Goal: Information Seeking & Learning: Learn about a topic

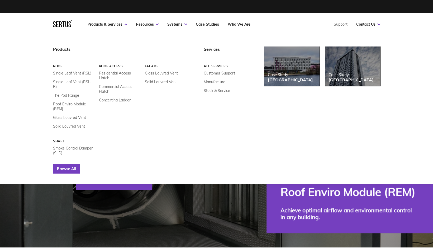
click at [68, 164] on link "Browse All" at bounding box center [66, 168] width 27 height 9
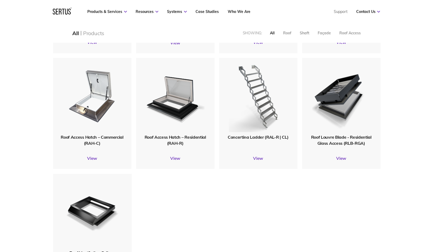
scroll to position [569, 0]
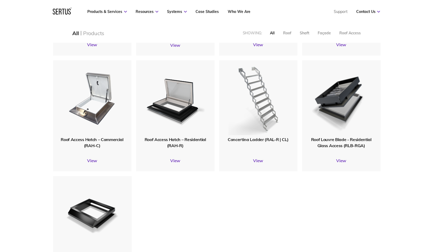
click at [267, 112] on img at bounding box center [258, 98] width 60 height 74
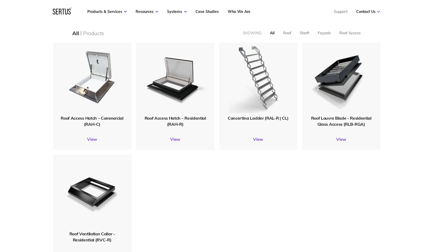
scroll to position [589, 0]
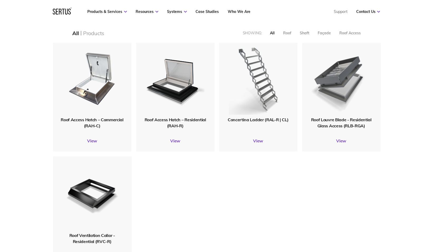
click at [370, 55] on img at bounding box center [341, 78] width 60 height 74
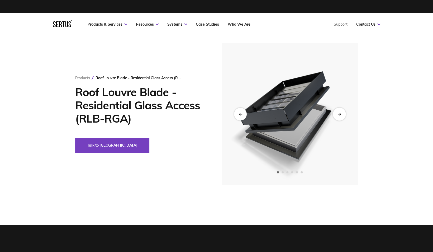
click at [342, 114] on div "Next slide" at bounding box center [339, 113] width 13 height 13
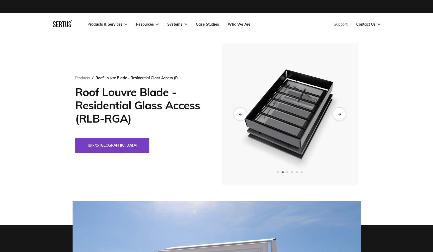
click at [342, 114] on div "Next slide" at bounding box center [339, 113] width 13 height 13
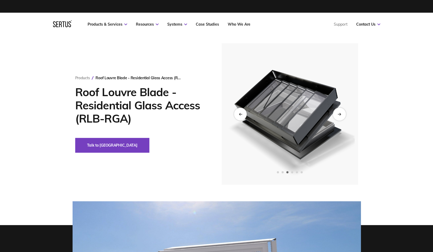
click at [342, 114] on div "Next slide" at bounding box center [339, 113] width 13 height 13
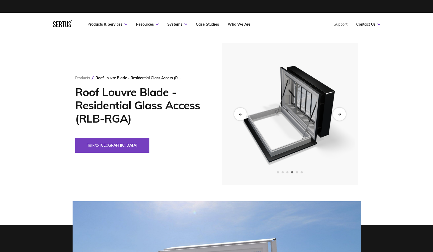
click at [342, 114] on div "Next slide" at bounding box center [339, 113] width 13 height 13
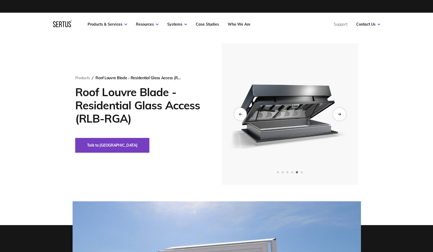
click at [342, 114] on div "Next slide" at bounding box center [339, 113] width 13 height 13
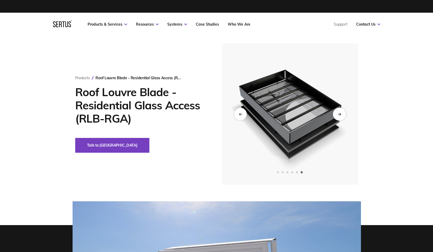
click at [342, 114] on div "Next slide" at bounding box center [339, 113] width 13 height 13
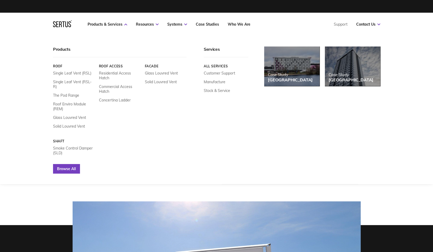
click at [70, 165] on link "Browse All" at bounding box center [66, 168] width 27 height 9
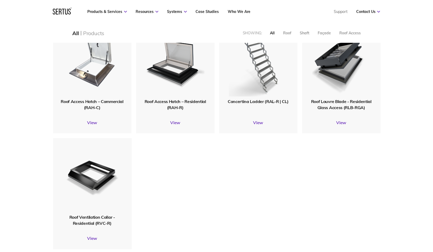
scroll to position [605, 0]
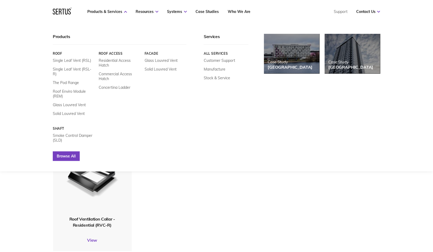
click at [74, 151] on link "Browse All" at bounding box center [66, 155] width 27 height 9
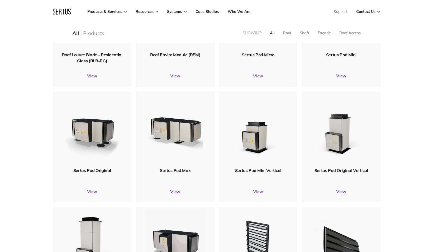
scroll to position [0, 0]
